Goal: Find contact information: Find contact information

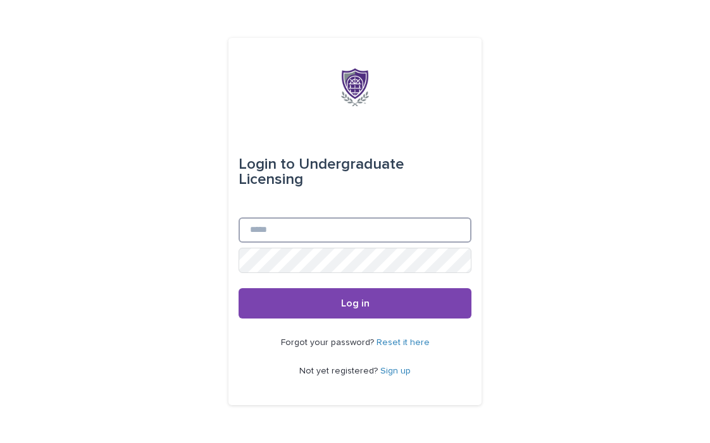
click at [313, 218] on input "Email" at bounding box center [354, 230] width 233 height 25
type input "**********"
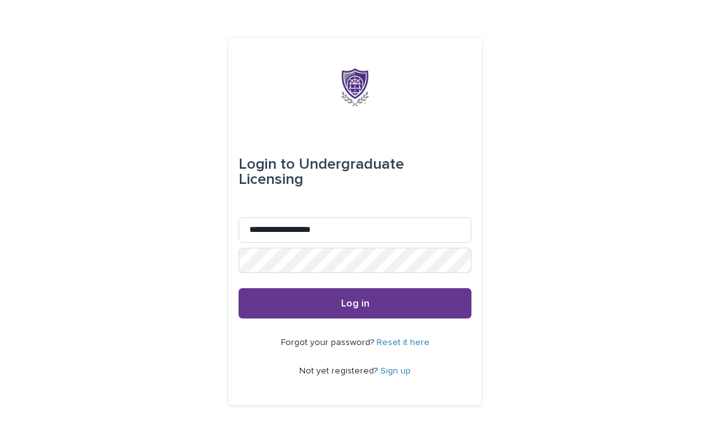
click at [295, 290] on button "Log in" at bounding box center [354, 303] width 233 height 30
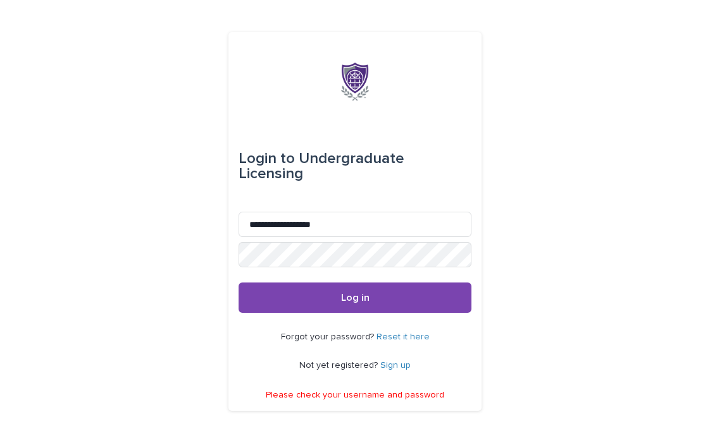
click at [386, 333] on link "Reset it here" at bounding box center [402, 337] width 53 height 9
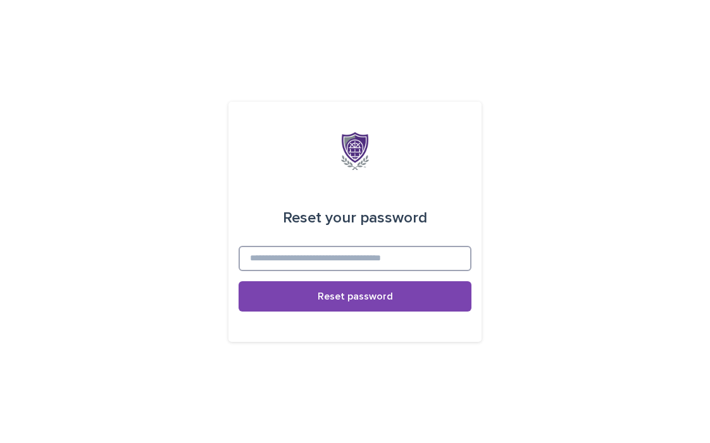
click at [349, 256] on input at bounding box center [354, 258] width 233 height 25
type input "**********"
click at [238, 281] on button "Reset password" at bounding box center [354, 296] width 233 height 30
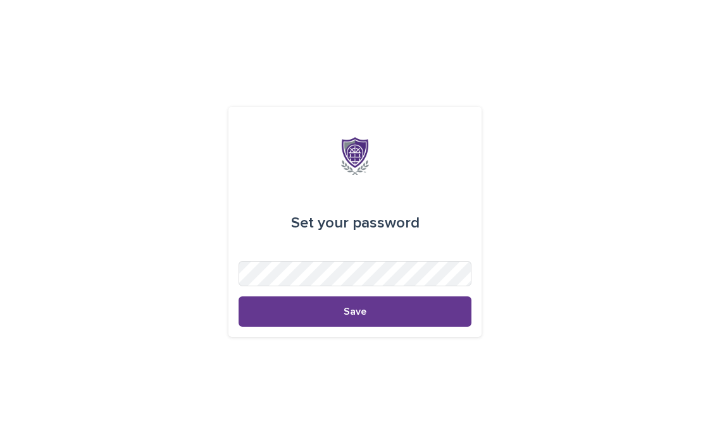
click at [336, 316] on button "Save" at bounding box center [354, 312] width 233 height 30
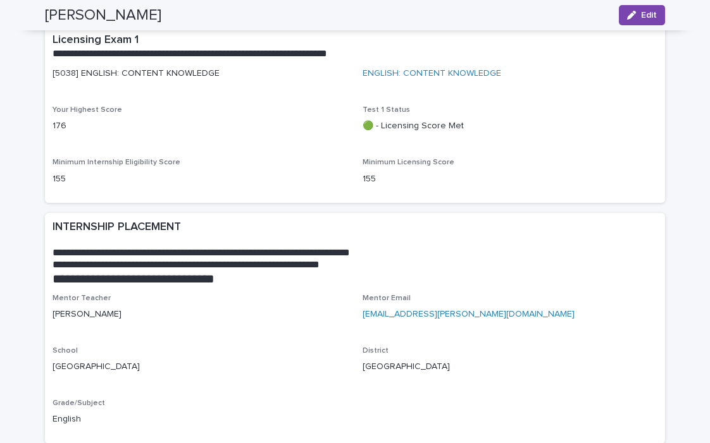
scroll to position [753, 0]
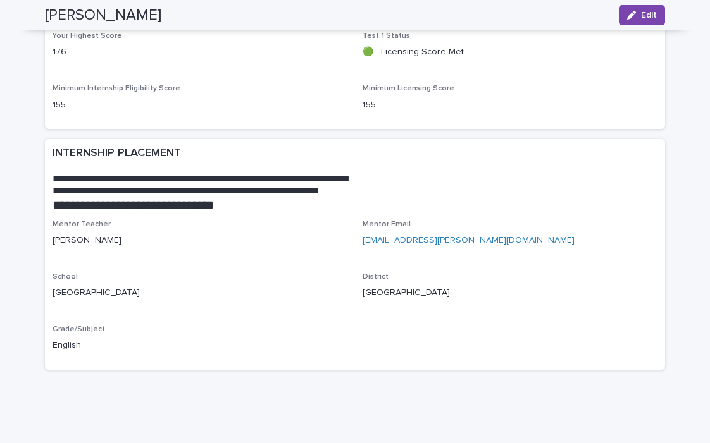
click at [452, 242] on link "[EMAIL_ADDRESS][PERSON_NAME][DOMAIN_NAME]" at bounding box center [468, 240] width 212 height 9
drag, startPoint x: 359, startPoint y: 237, endPoint x: 507, endPoint y: 237, distance: 147.4
click at [507, 237] on div "Mentor Teacher [PERSON_NAME] Email [EMAIL_ADDRESS][PERSON_NAME][DOMAIN_NAME] Sc…" at bounding box center [354, 291] width 605 height 143
copy link "[EMAIL_ADDRESS][PERSON_NAME][DOMAIN_NAME]"
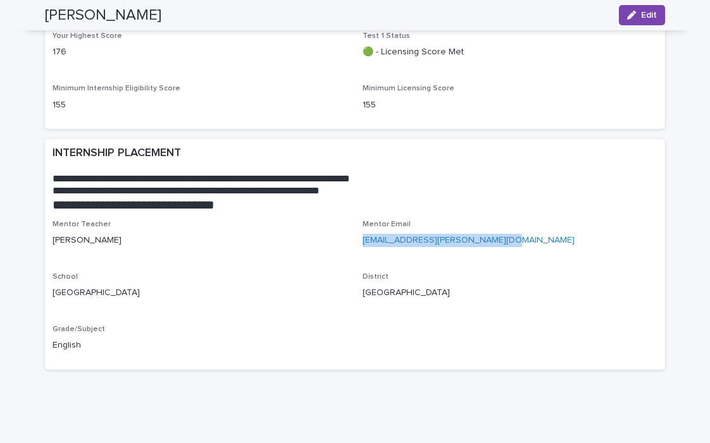
click at [491, 244] on p "[EMAIL_ADDRESS][PERSON_NAME][DOMAIN_NAME]" at bounding box center [509, 240] width 295 height 13
drag, startPoint x: 493, startPoint y: 244, endPoint x: 361, endPoint y: 242, distance: 131.6
click at [361, 242] on div "Mentor Teacher [PERSON_NAME] Email [EMAIL_ADDRESS][PERSON_NAME][DOMAIN_NAME] Sc…" at bounding box center [354, 291] width 605 height 143
copy link "[EMAIL_ADDRESS][PERSON_NAME][DOMAIN_NAME]"
